Goal: Task Accomplishment & Management: Manage account settings

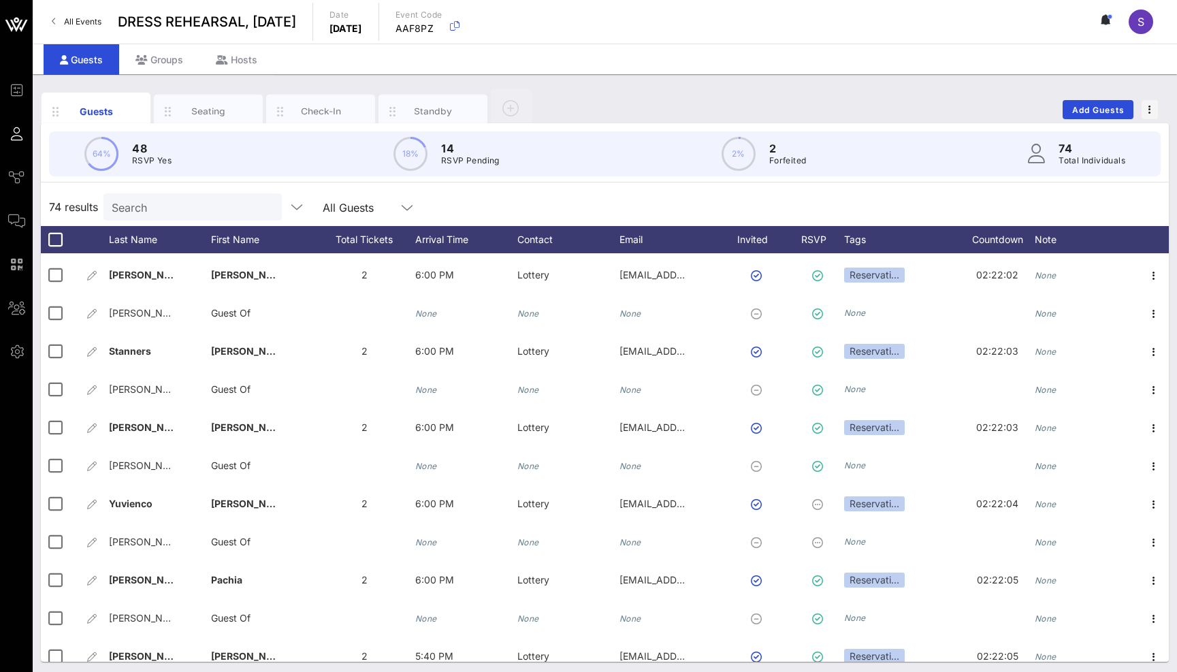
scroll to position [1062, 0]
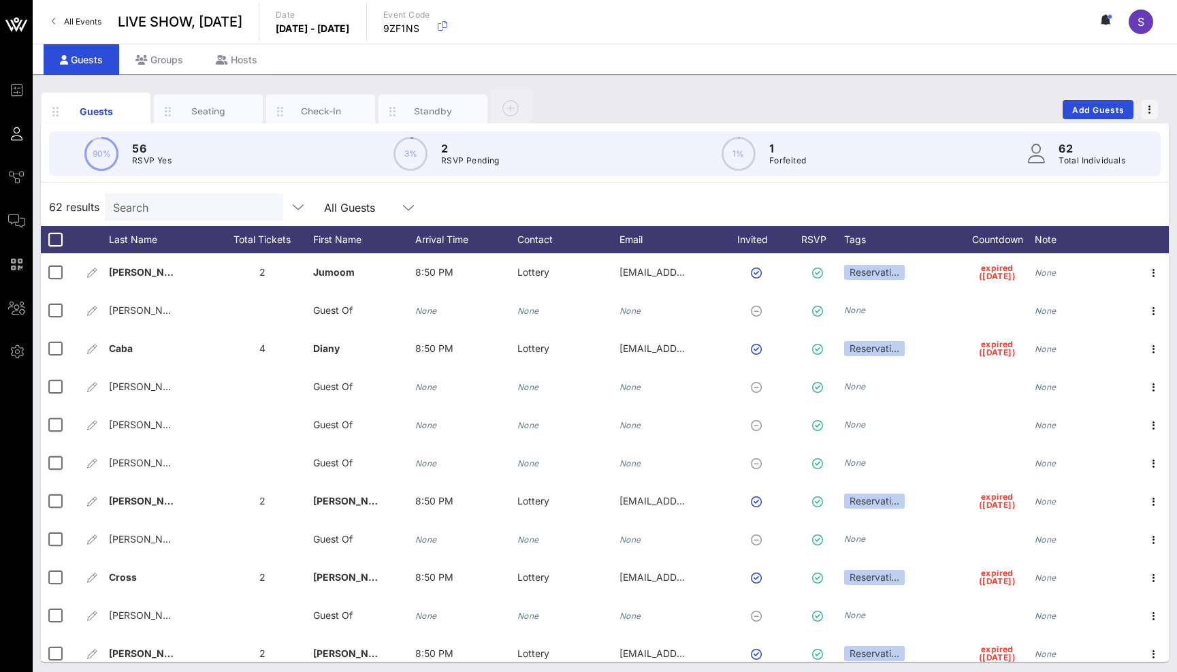
click at [622, 104] on div "Guests Seating Check-In Standby Add Guests" at bounding box center [605, 110] width 1128 height 44
